Goal: Find specific page/section: Find specific page/section

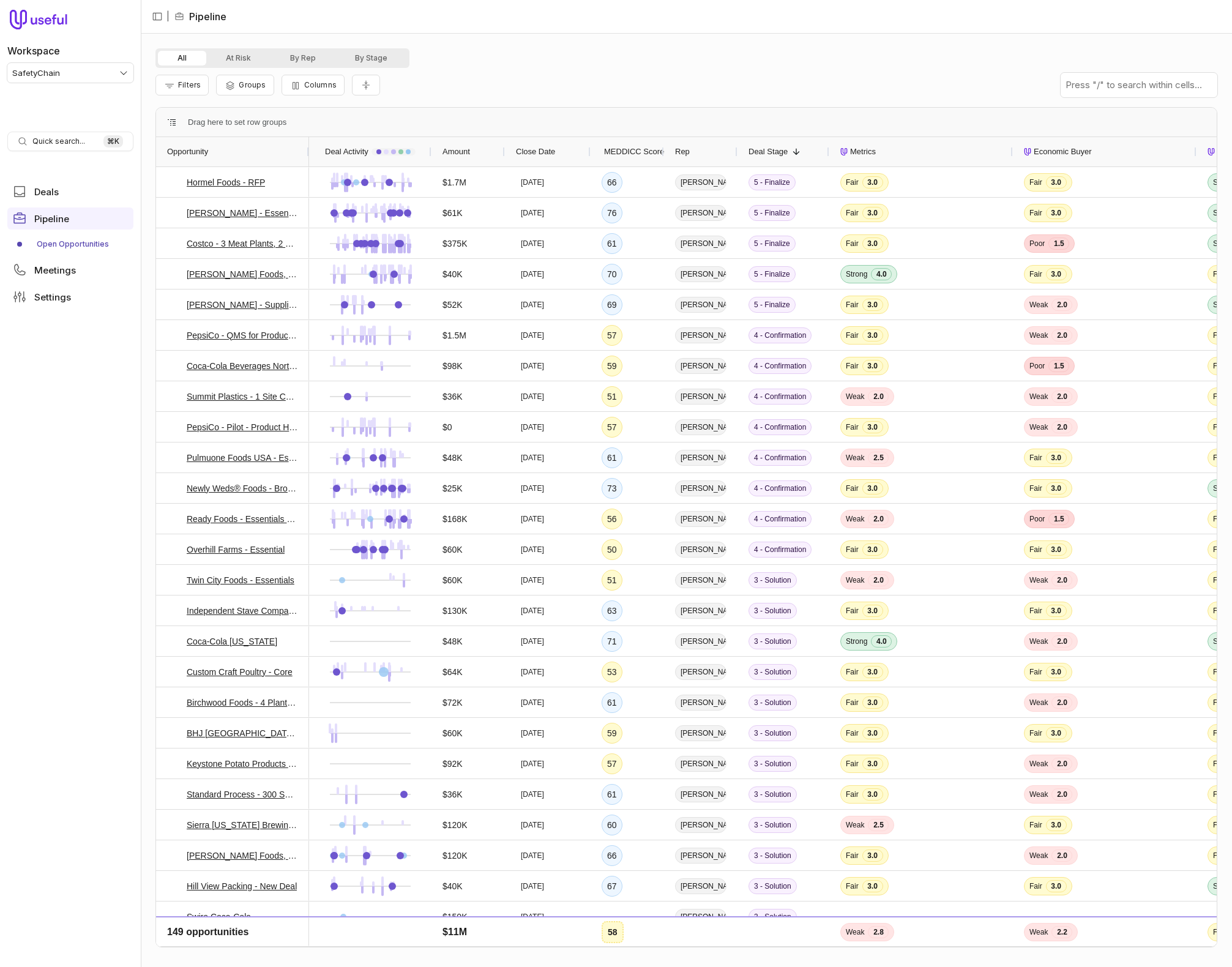
click at [744, 71] on div "Filters Groups Columns" at bounding box center [686, 85] width 1062 height 34
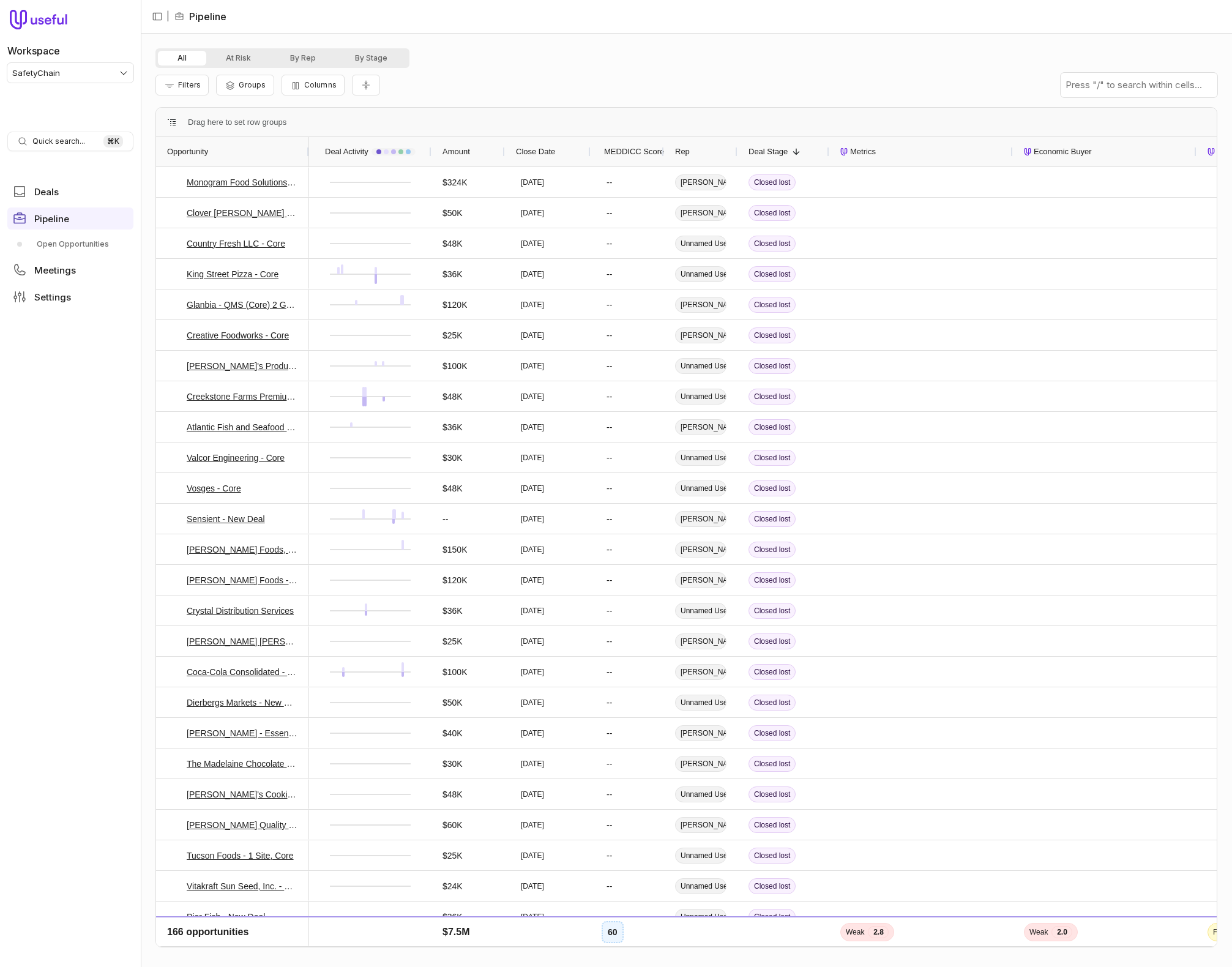
click at [646, 149] on span "MEDDICC Score" at bounding box center [634, 152] width 60 height 15
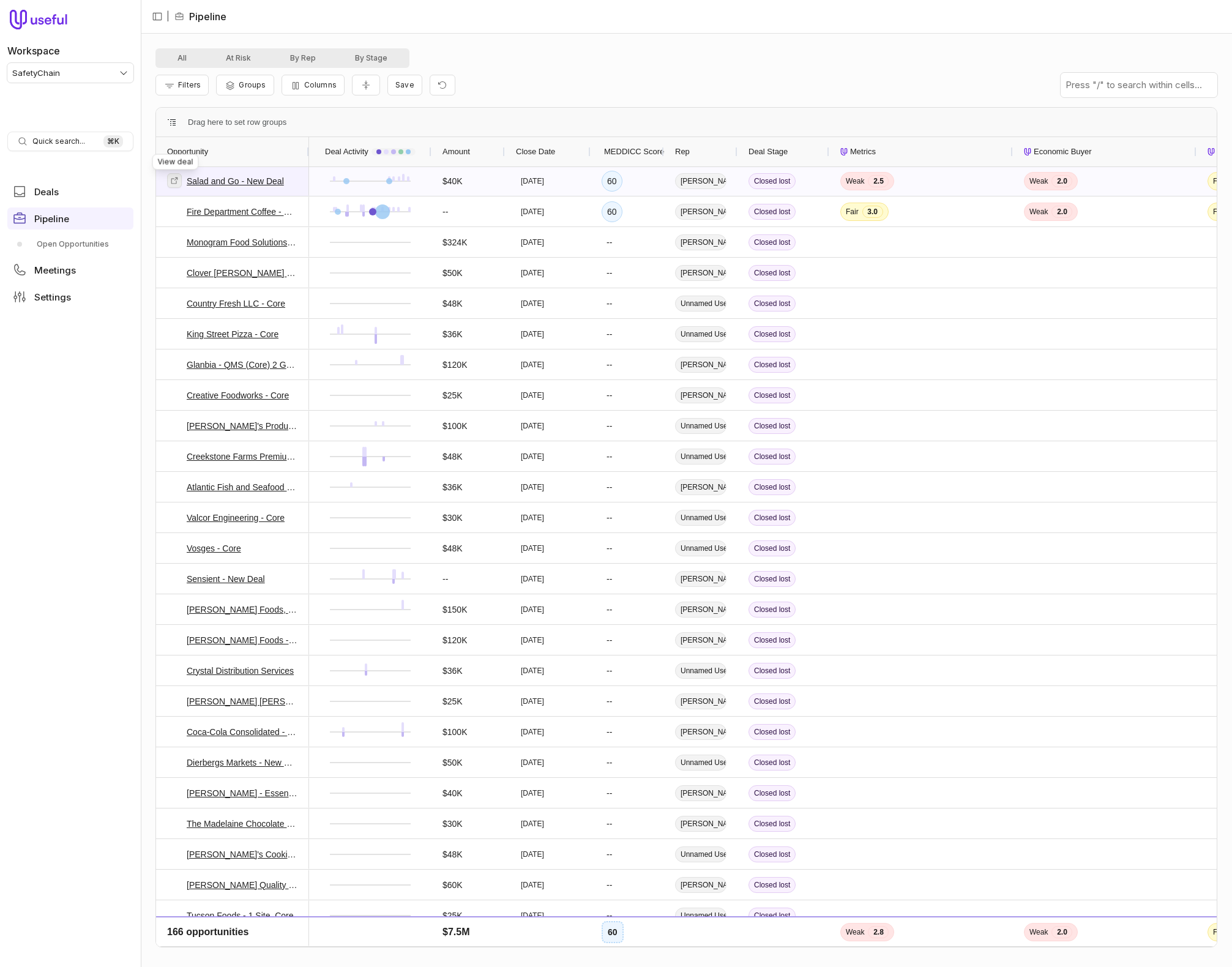
click at [171, 178] on icon at bounding box center [175, 181] width 9 height 9
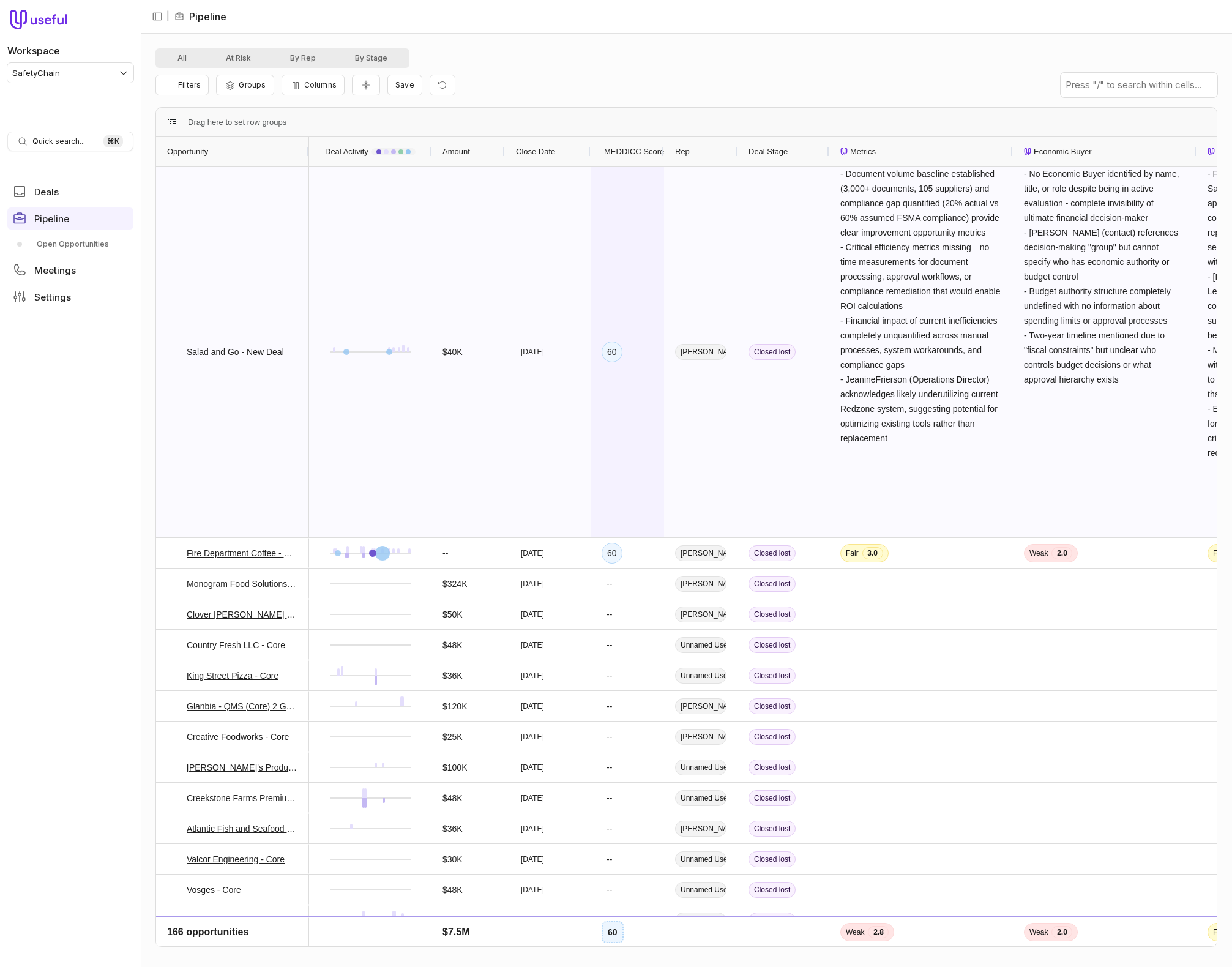
click at [639, 230] on div "60" at bounding box center [627, 351] width 74 height 371
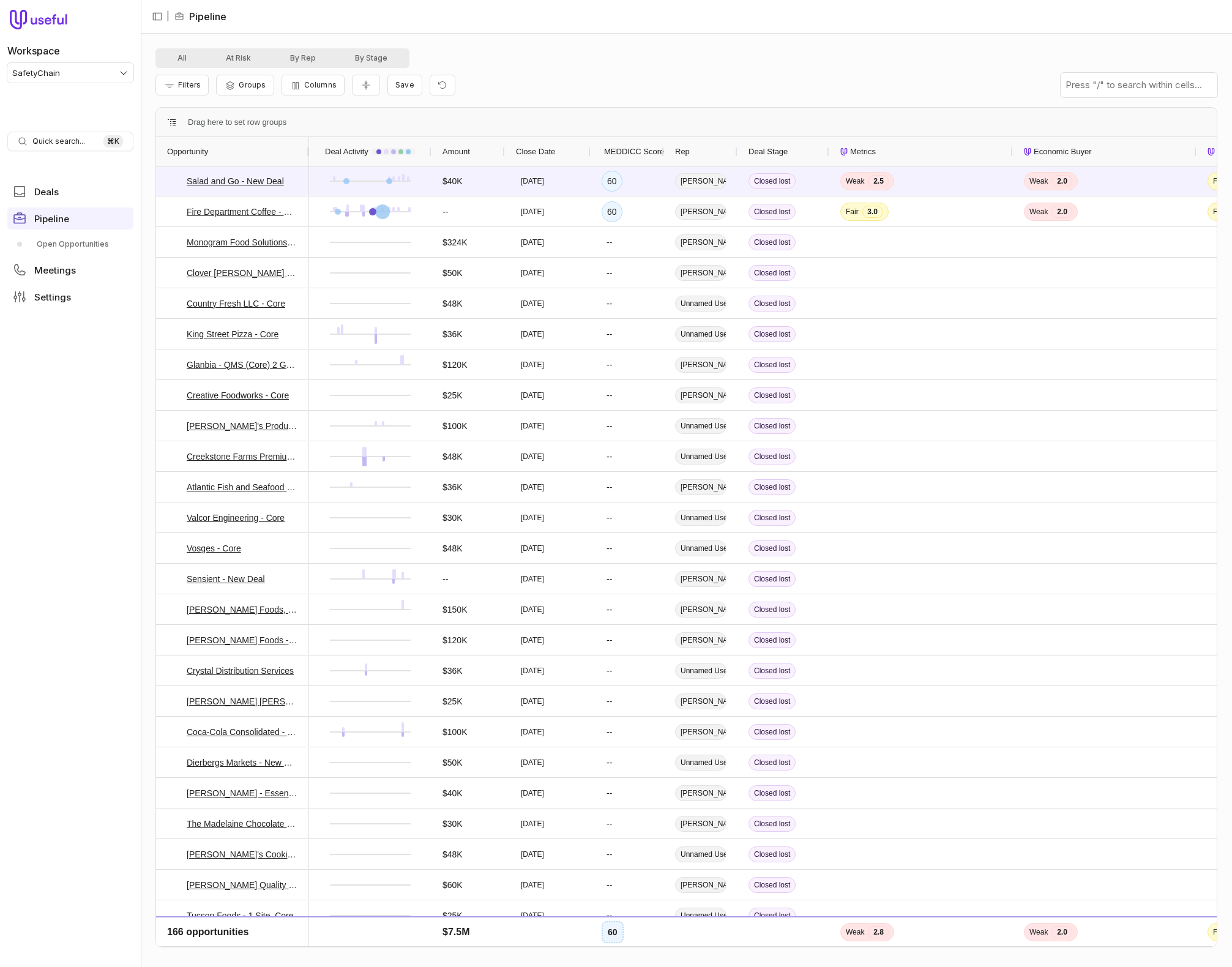
click at [105, 71] on html "Workspace SafetyChain Quick search... ⌘ K Deals Pipeline Open Opportunities Mee…" at bounding box center [616, 484] width 1232 height 967
click at [576, 31] on nav "| Pipeline" at bounding box center [686, 17] width 1092 height 34
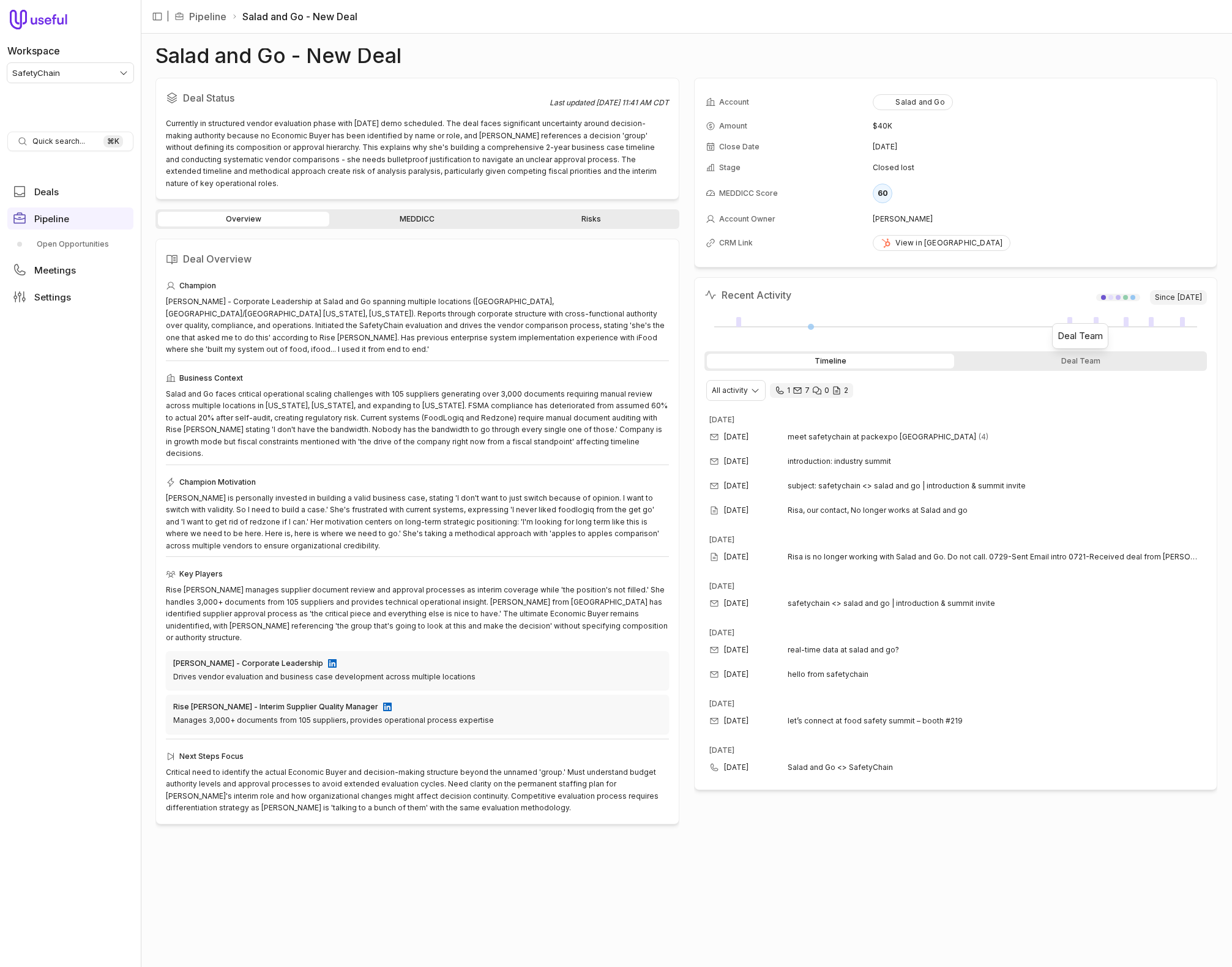
drag, startPoint x: 1046, startPoint y: 358, endPoint x: 894, endPoint y: 363, distance: 152.1
click at [1046, 358] on div "Deal Team" at bounding box center [1081, 361] width 248 height 15
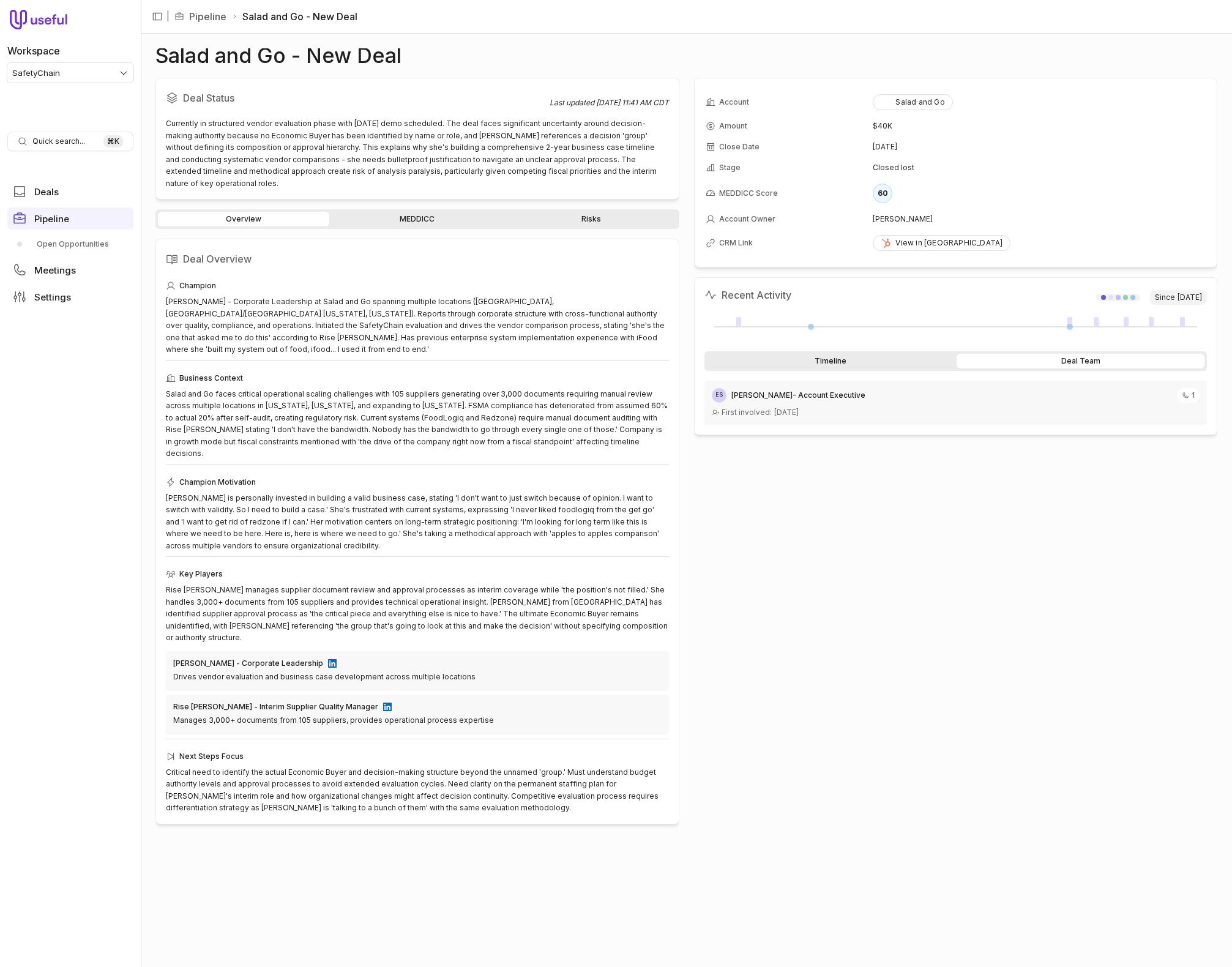
click at [888, 364] on div "Timeline" at bounding box center [831, 361] width 248 height 15
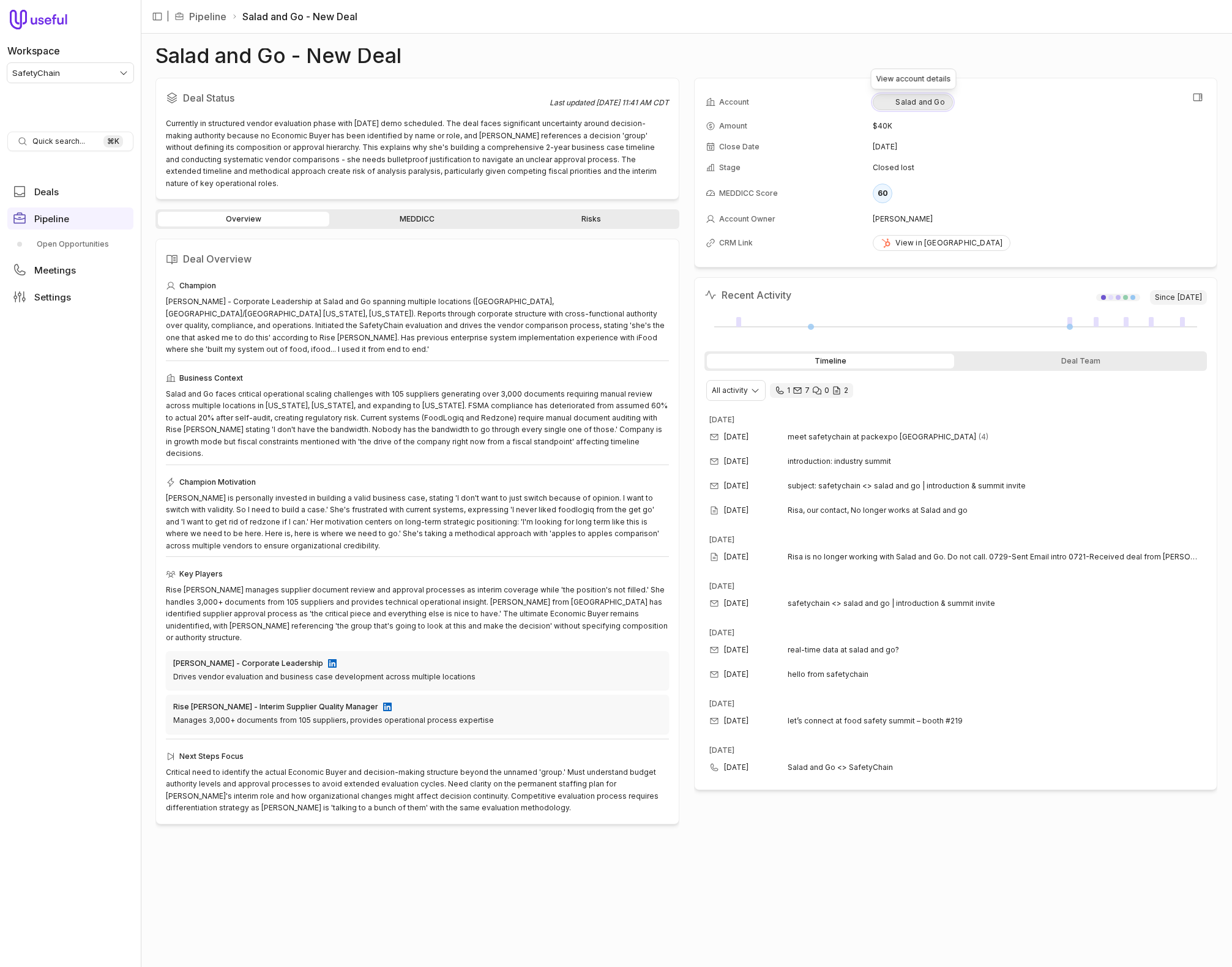
click at [884, 107] on button "Salad and Go" at bounding box center [913, 103] width 80 height 16
click at [425, 213] on link "MEDDICC" at bounding box center [418, 219] width 171 height 15
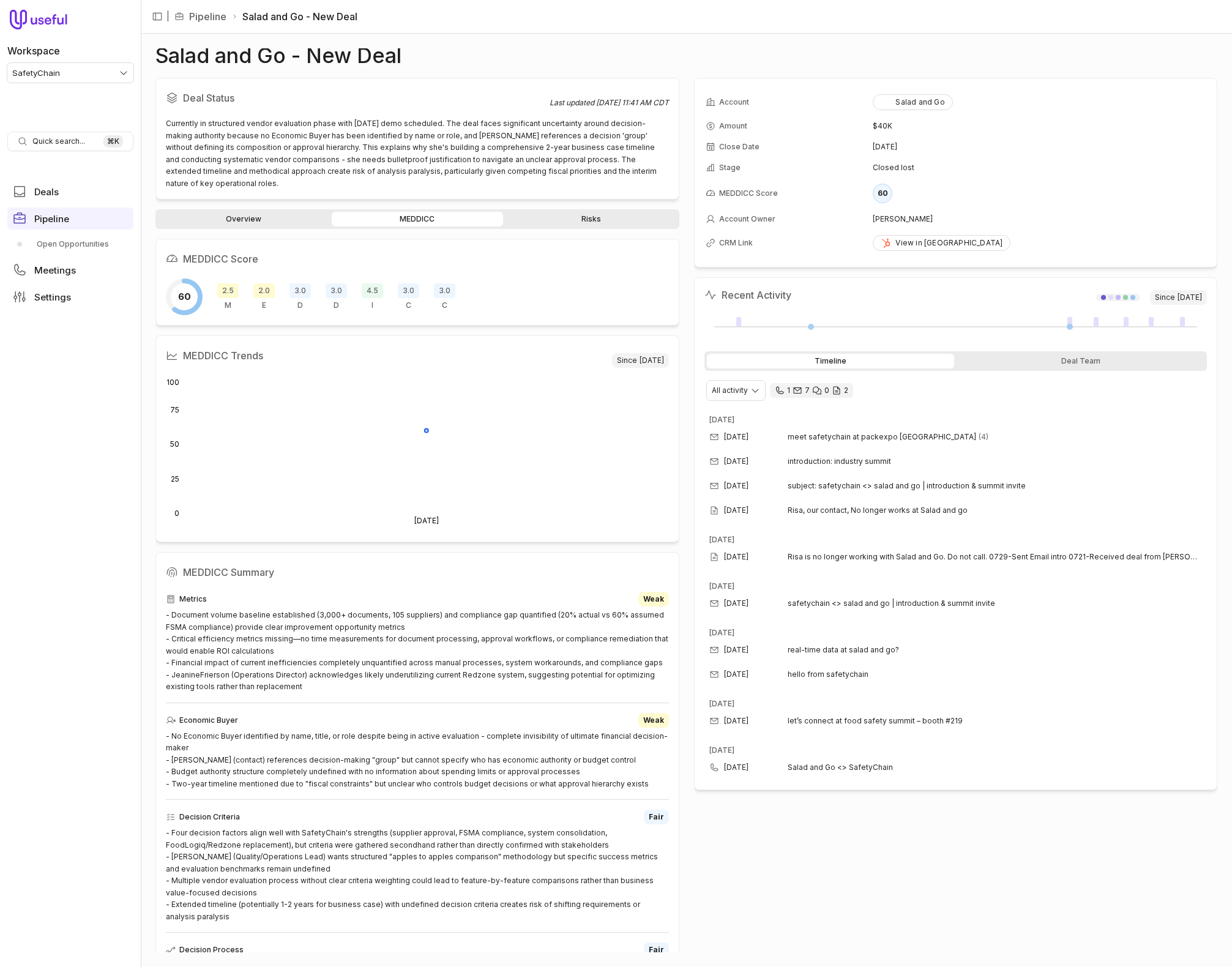
click at [593, 212] on link "Risks" at bounding box center [591, 219] width 171 height 15
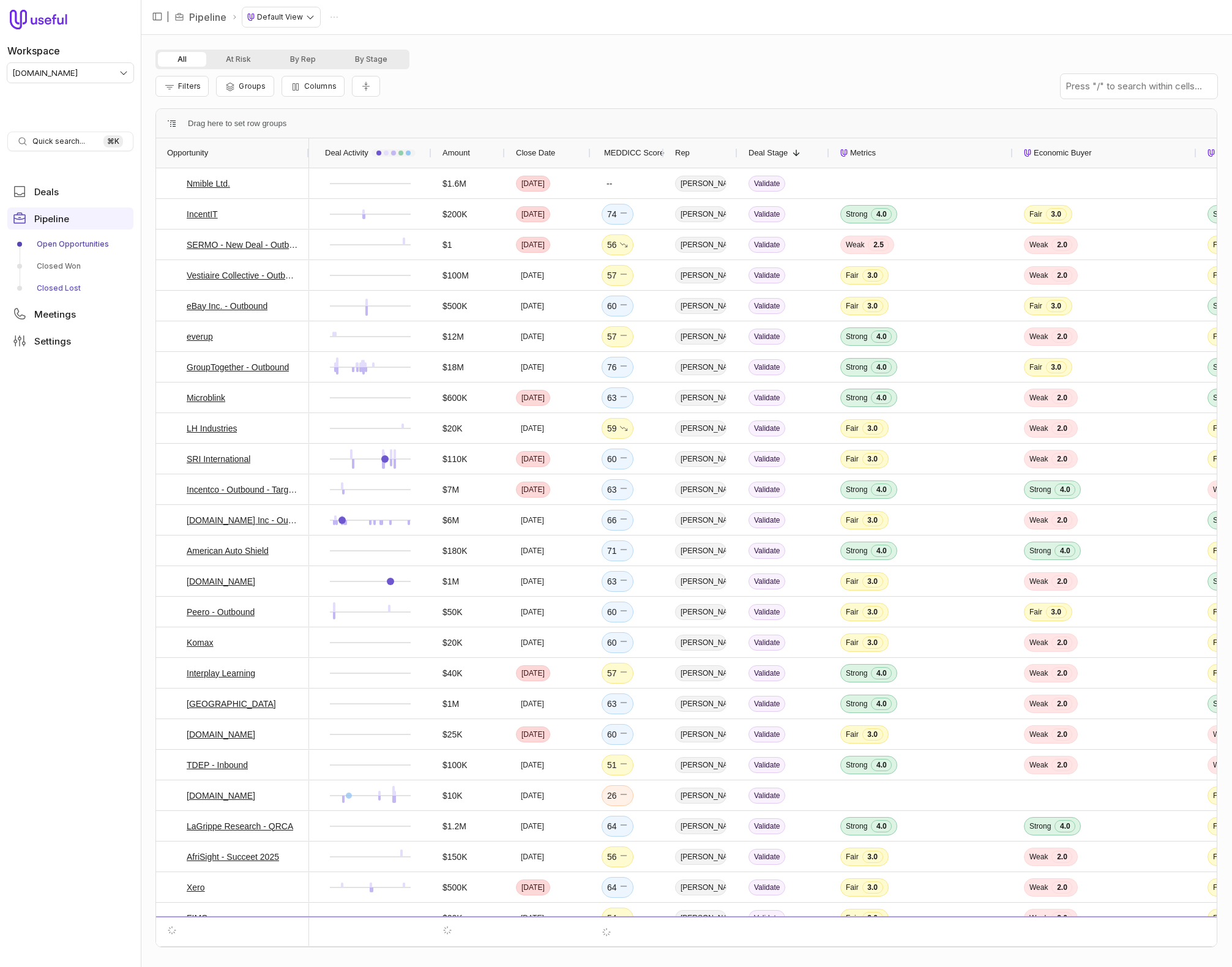
click at [62, 291] on link "Closed Lost" at bounding box center [70, 288] width 126 height 20
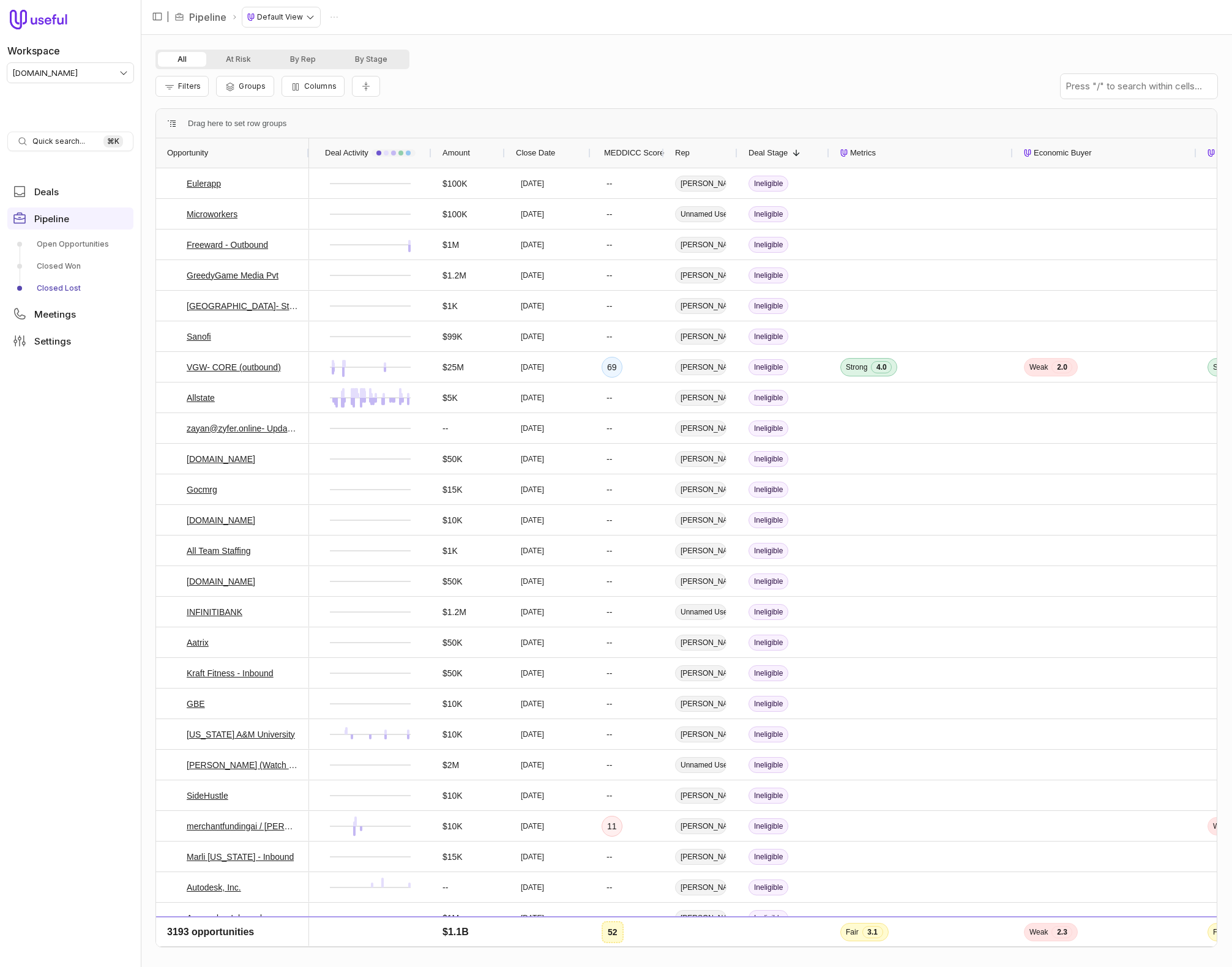
click at [674, 69] on div "All At Risk By Rep By Stage Filters Groups Columns" at bounding box center [686, 76] width 1062 height 54
click at [620, 144] on div "MEDDICC Score" at bounding box center [627, 153] width 52 height 30
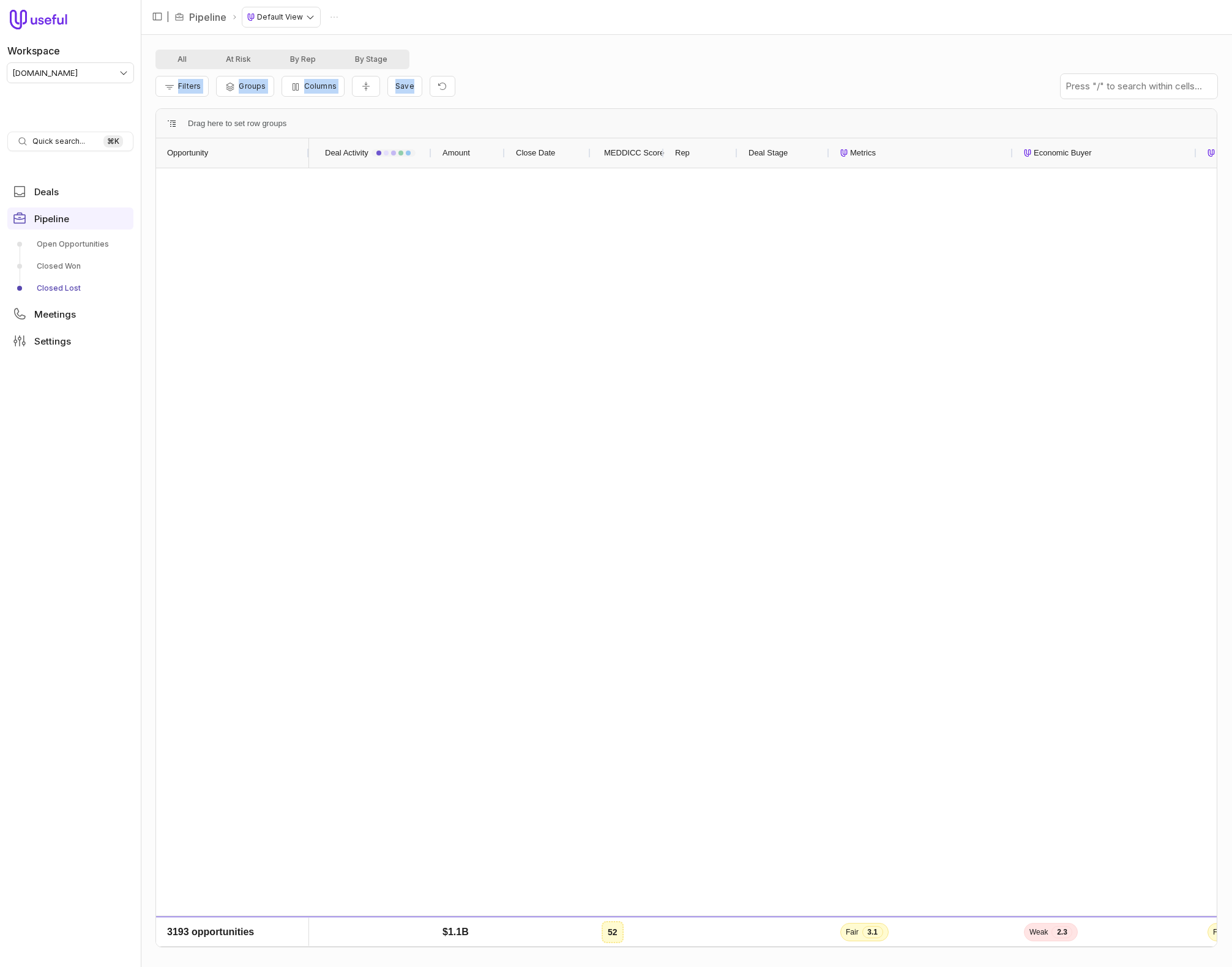
scroll to position [2220, 0]
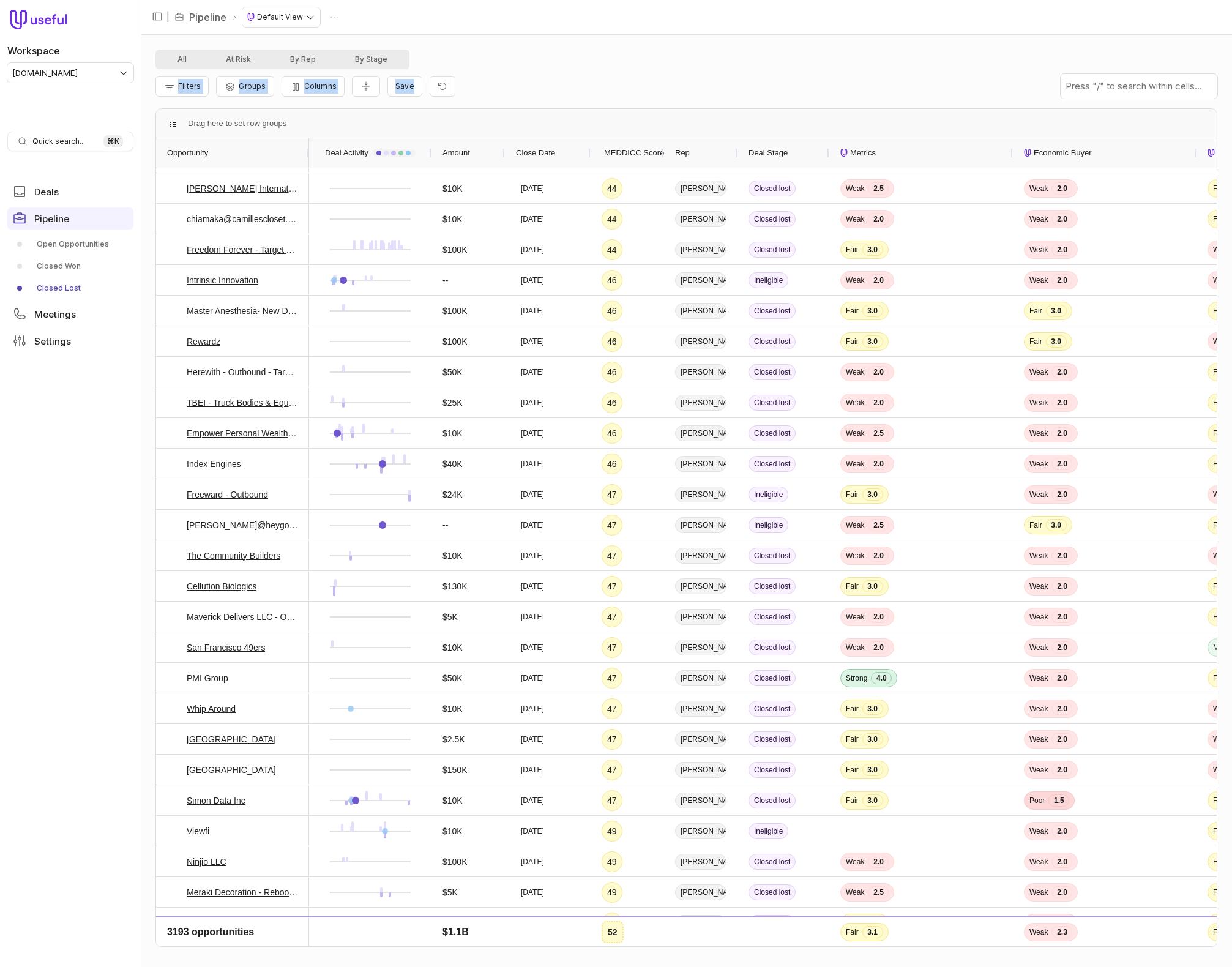
click at [635, 88] on div "Filters Groups Columns Save" at bounding box center [686, 86] width 1062 height 34
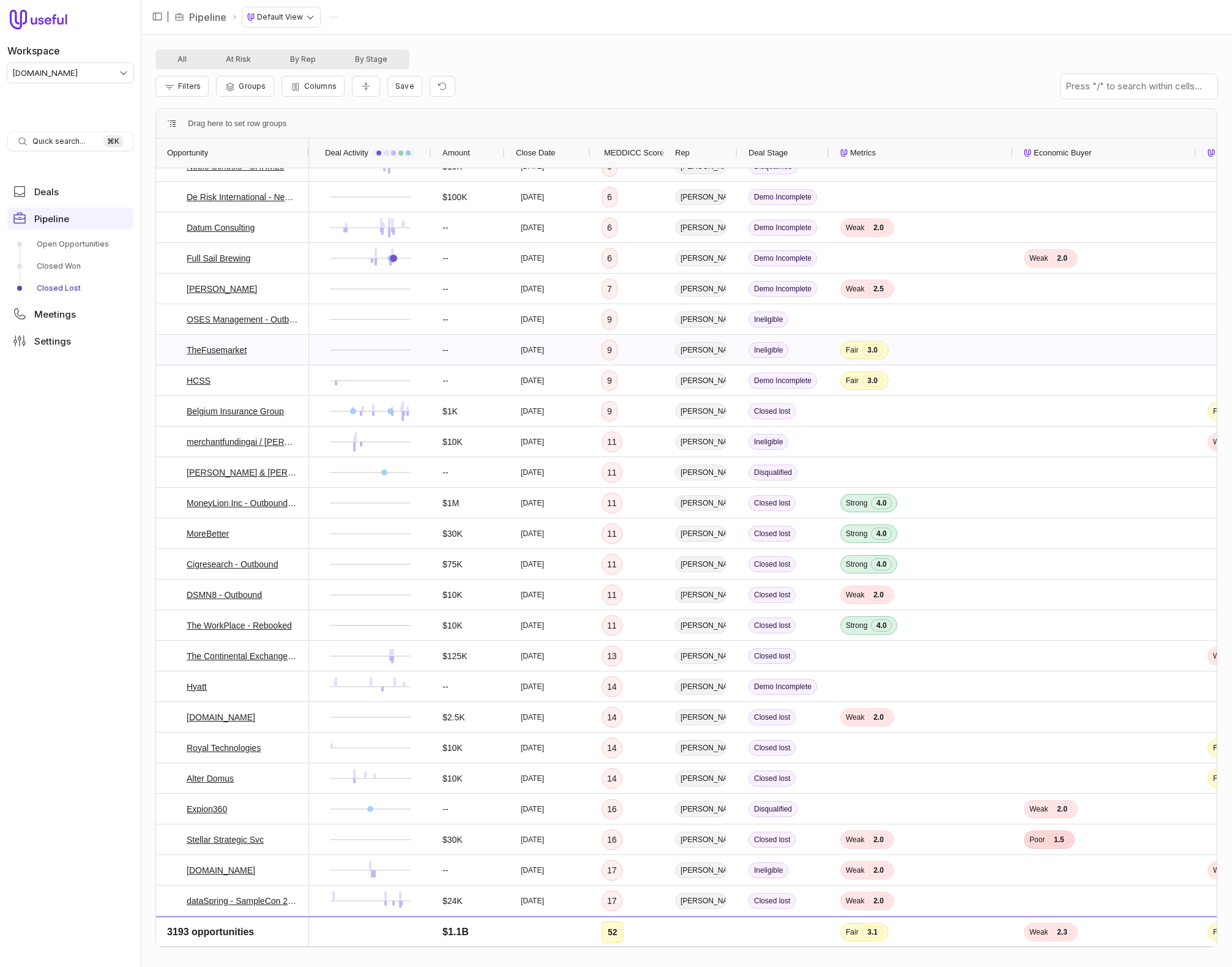
scroll to position [0, 0]
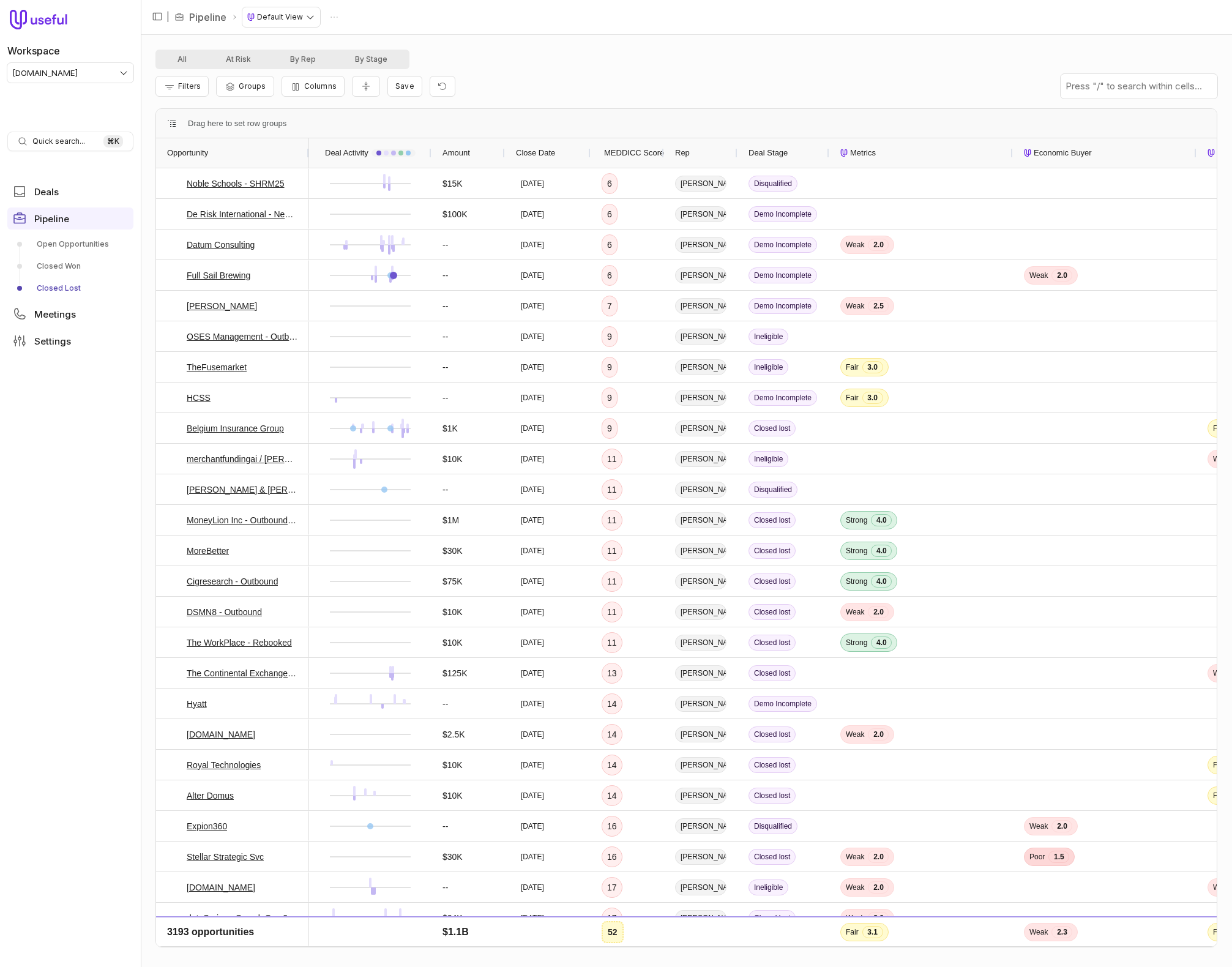
click at [619, 150] on span "MEDDICC Score" at bounding box center [634, 153] width 60 height 15
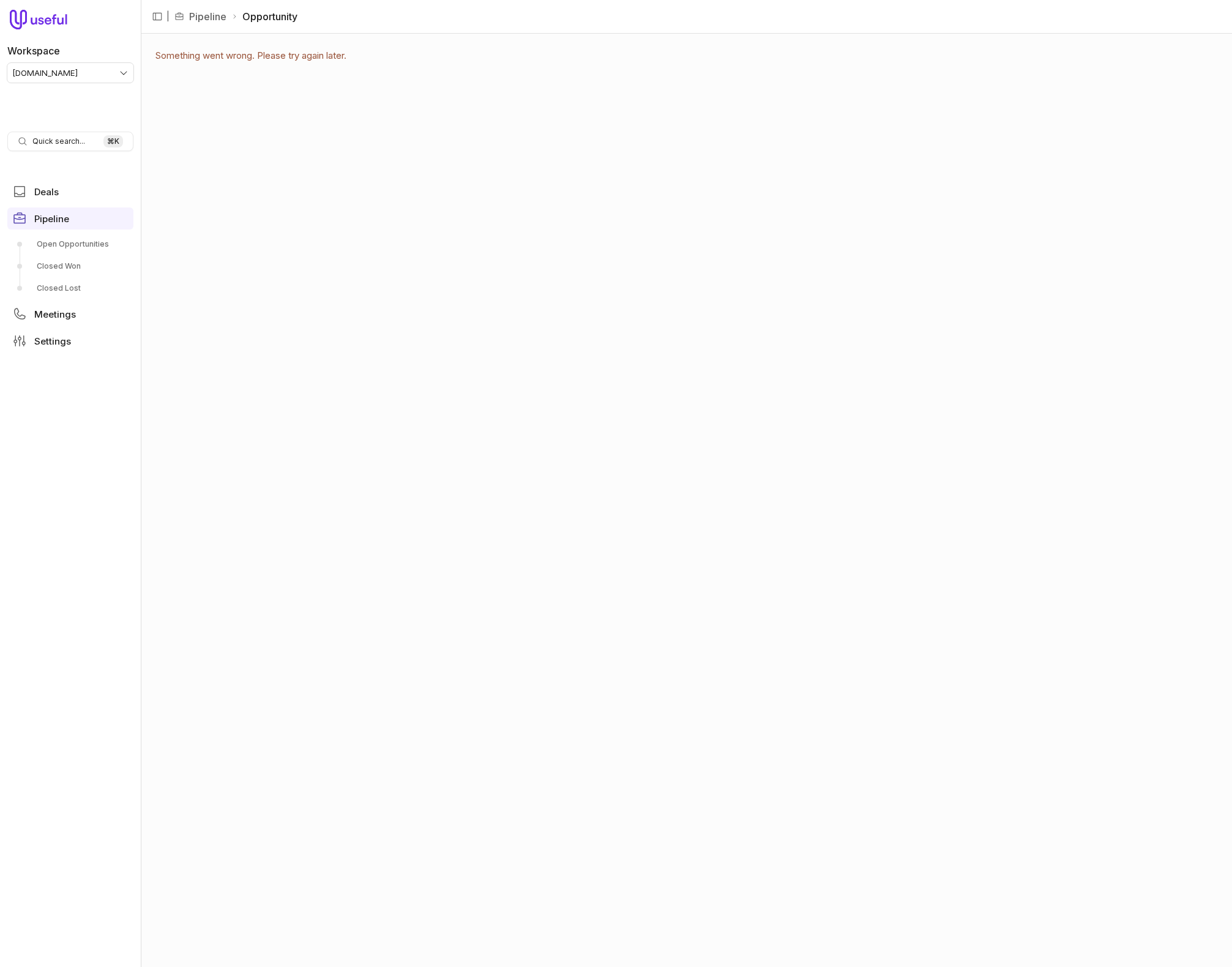
click at [554, 209] on div "Something went wrong. Please try again later." at bounding box center [686, 500] width 1092 height 934
